Goal: Information Seeking & Learning: Learn about a topic

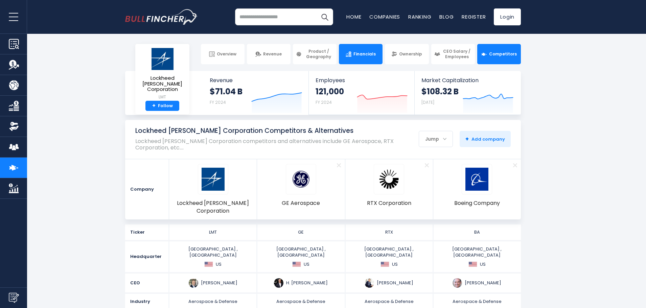
click at [361, 60] on link "Financials" at bounding box center [361, 54] width 44 height 20
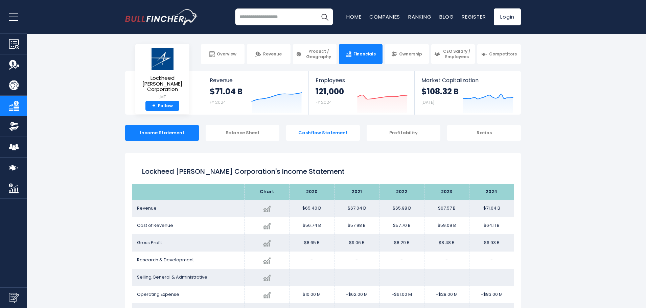
click at [307, 139] on div "Cashflow Statement" at bounding box center [323, 133] width 74 height 16
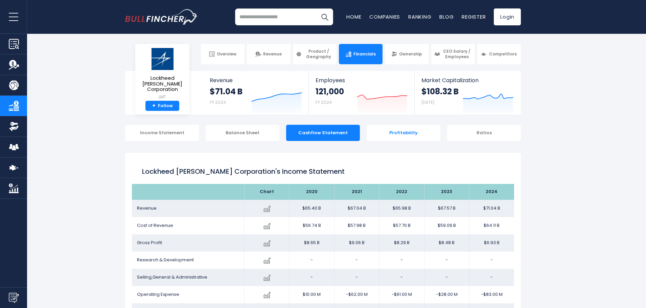
click at [401, 135] on div "Profitability" at bounding box center [404, 133] width 74 height 16
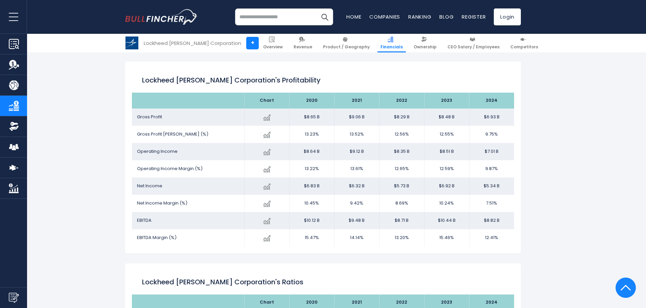
scroll to position [841, 0]
